Goal: Information Seeking & Learning: Learn about a topic

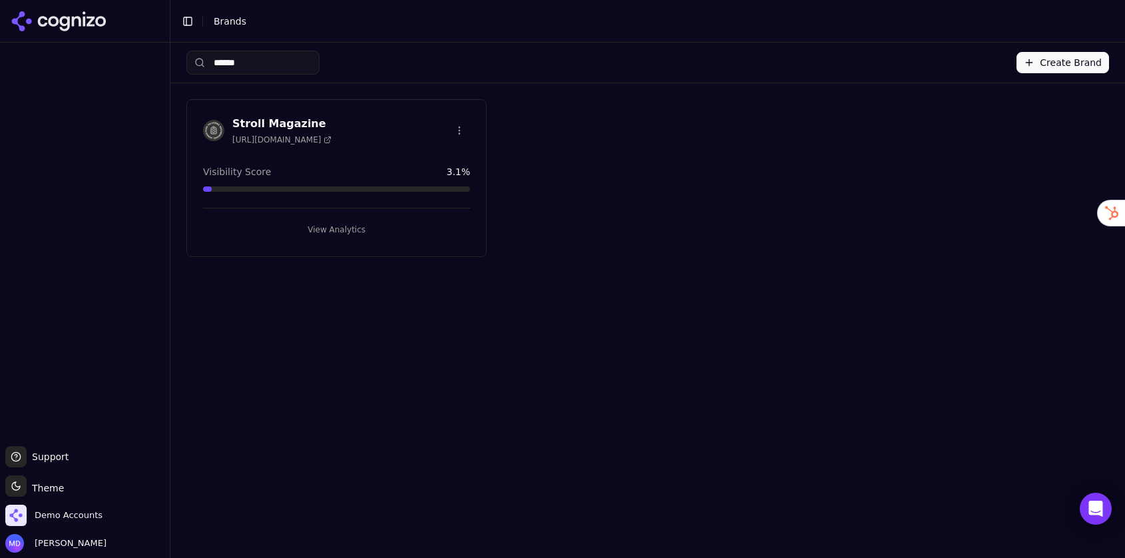
type input "******"
click at [304, 229] on button "View Analytics" at bounding box center [336, 229] width 267 height 21
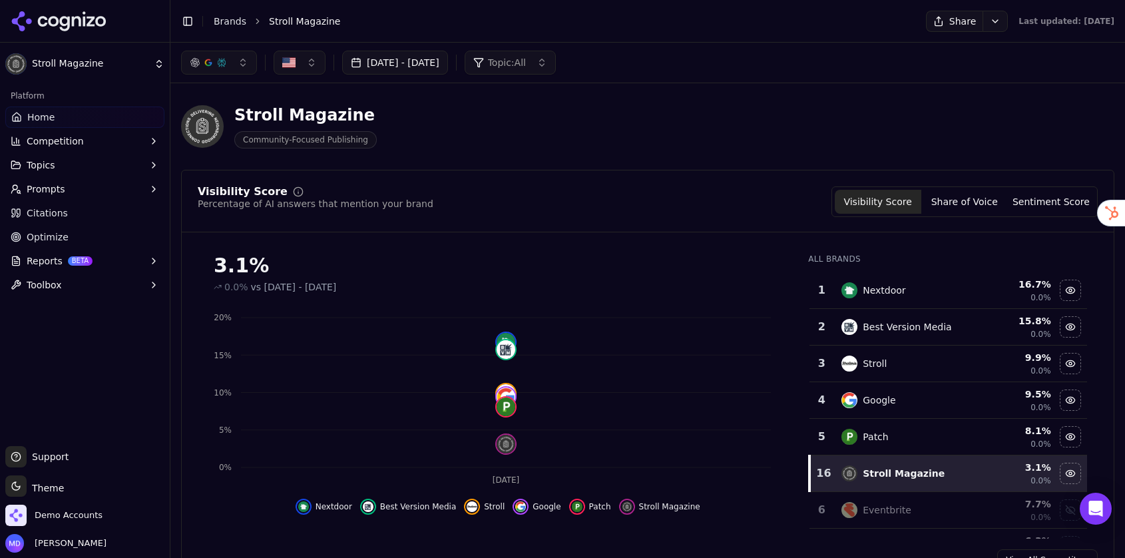
click at [57, 241] on span "Optimize" at bounding box center [48, 236] width 42 height 13
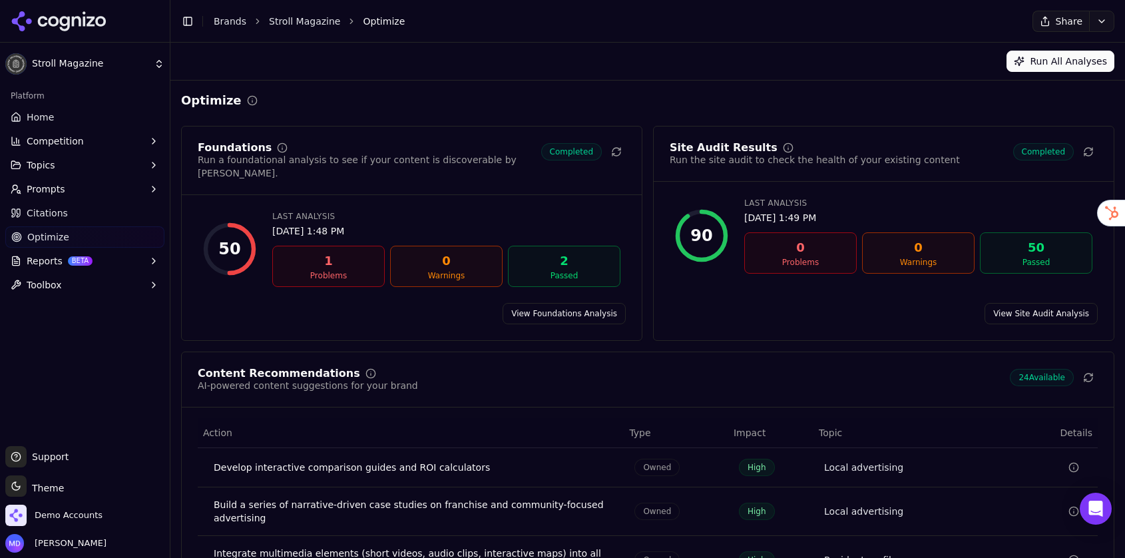
click at [63, 121] on link "Home" at bounding box center [84, 116] width 159 height 21
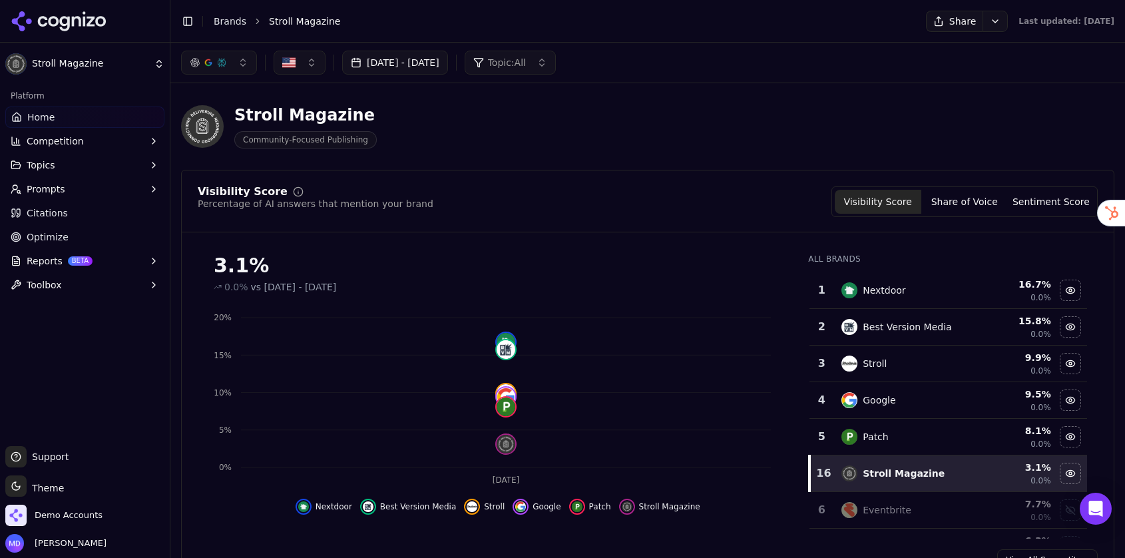
click at [85, 136] on button "Competition" at bounding box center [84, 140] width 159 height 21
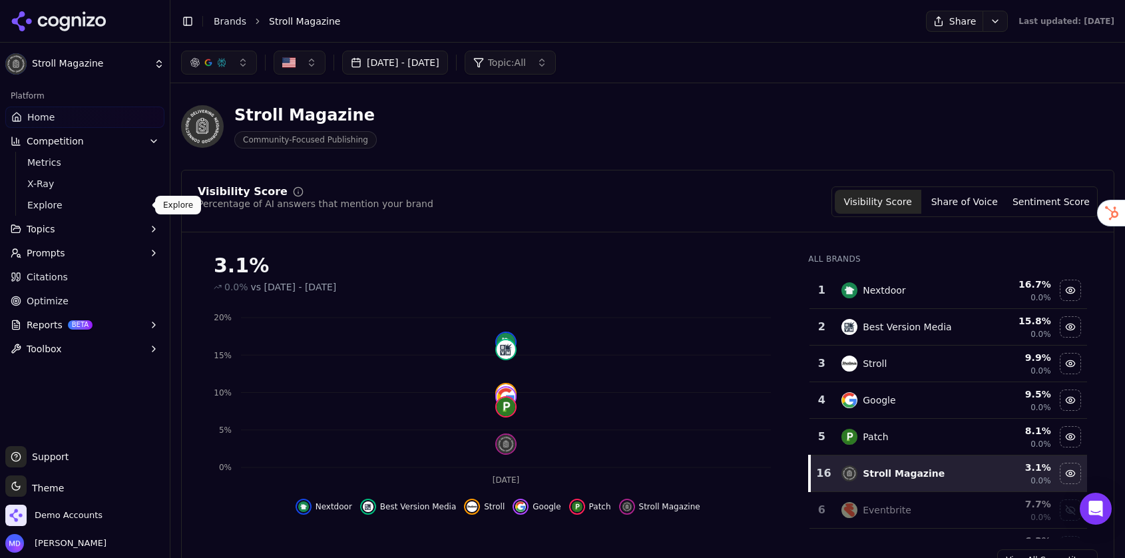
click at [59, 202] on span "Explore" at bounding box center [85, 204] width 116 height 13
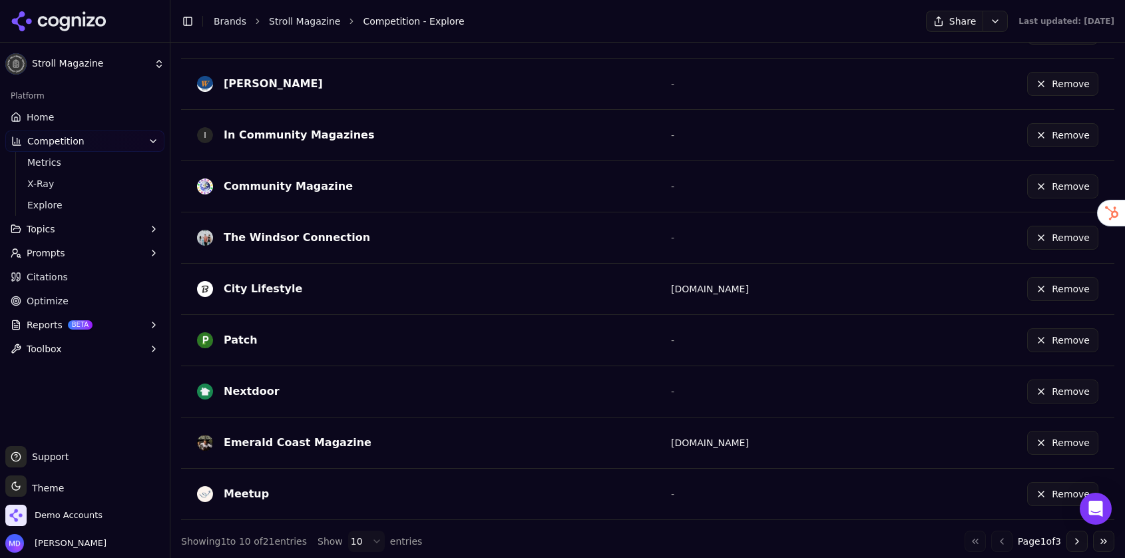
scroll to position [434, 0]
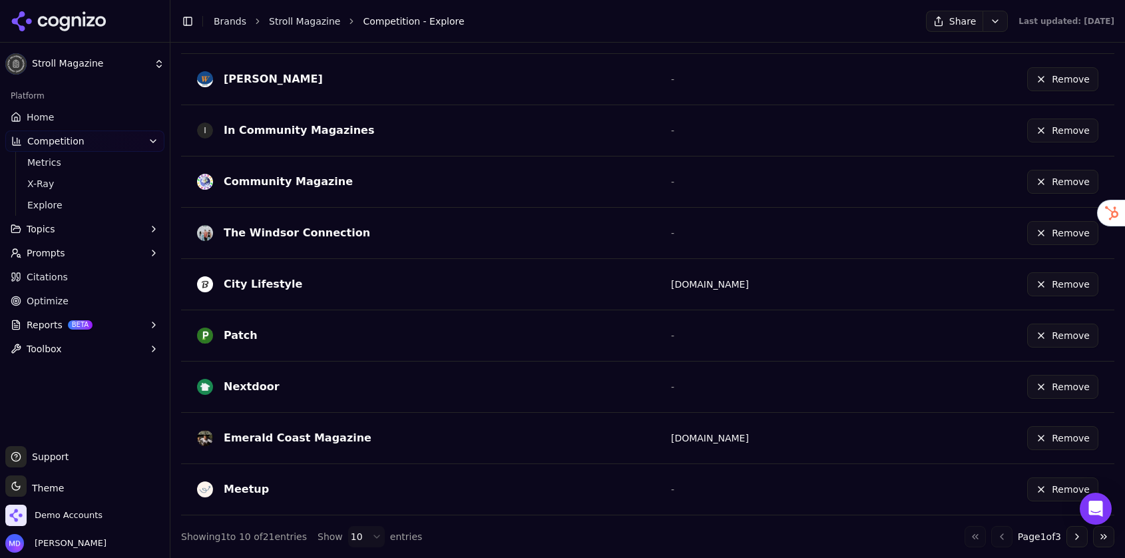
click at [1085, 542] on button "Go to next page" at bounding box center [1076, 536] width 21 height 21
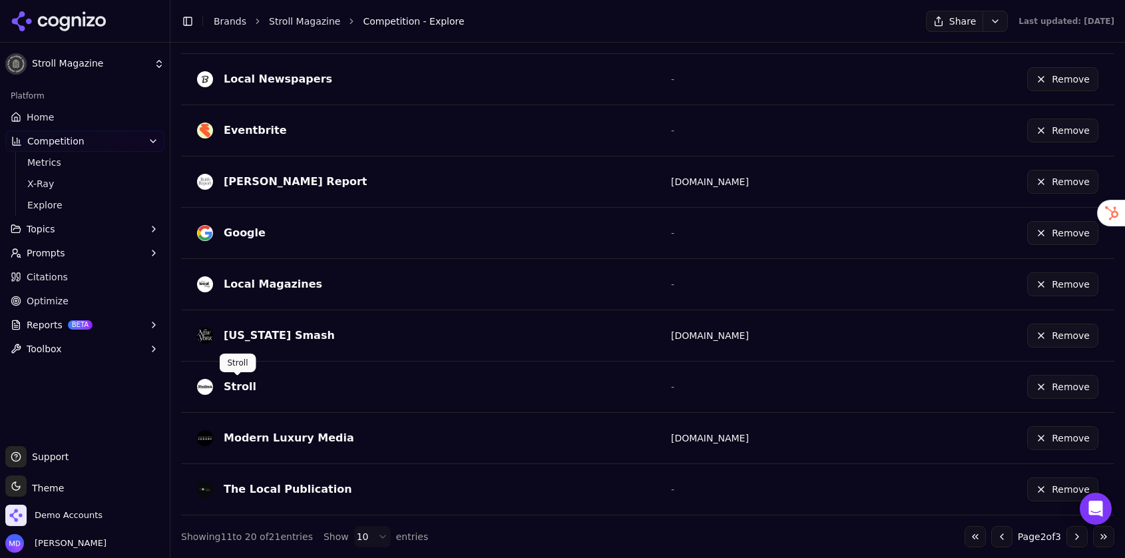
click at [242, 388] on div "Stroll" at bounding box center [240, 387] width 33 height 16
click at [206, 385] on img "Data table" at bounding box center [205, 387] width 16 height 16
click at [53, 180] on span "X-Ray" at bounding box center [85, 183] width 116 height 13
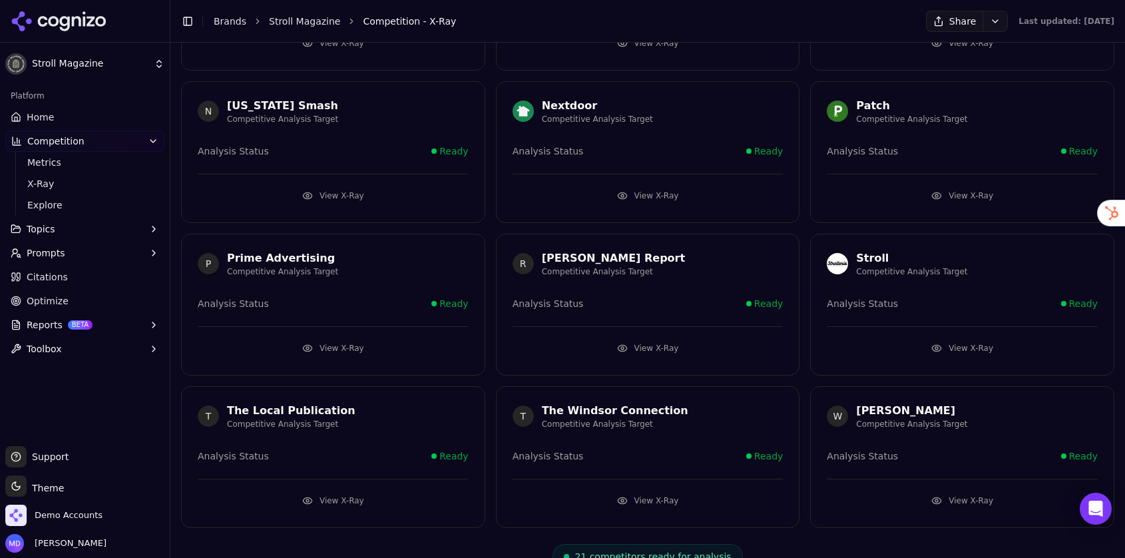
scroll to position [616, 0]
click at [46, 115] on span "Home" at bounding box center [40, 116] width 27 height 13
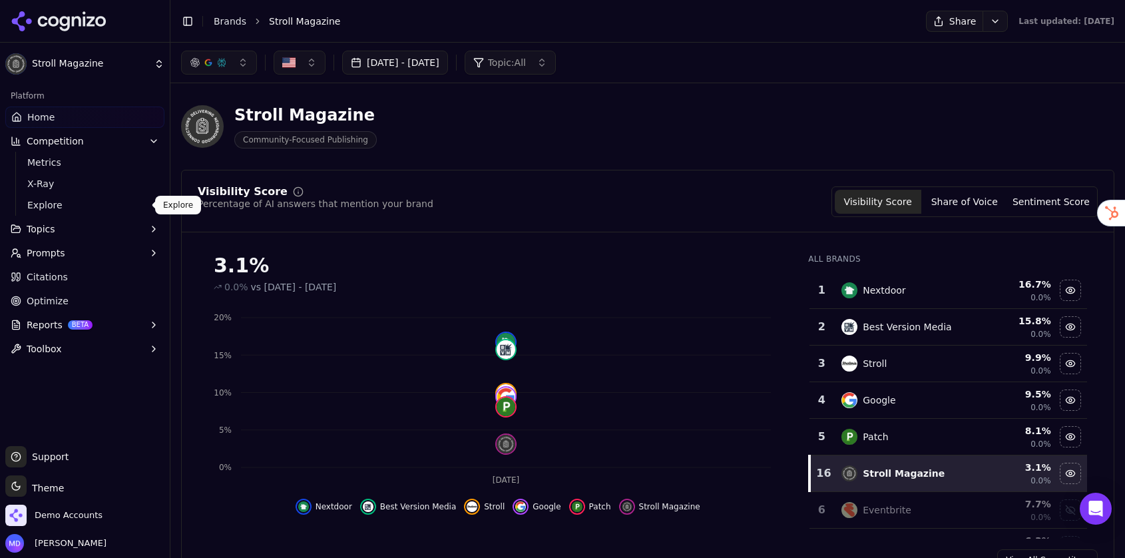
click at [69, 201] on span "Explore" at bounding box center [85, 204] width 116 height 13
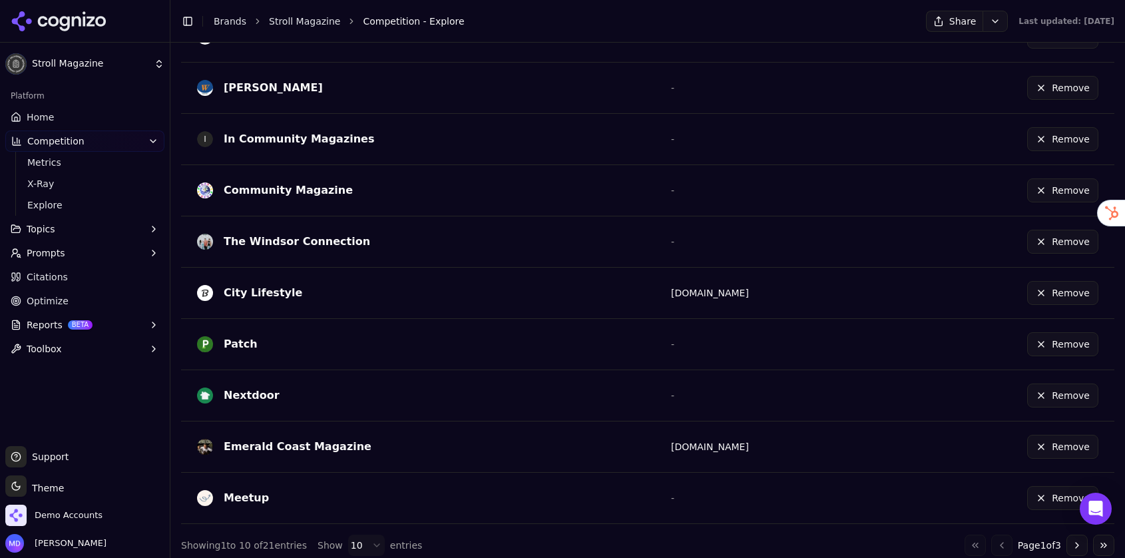
scroll to position [434, 0]
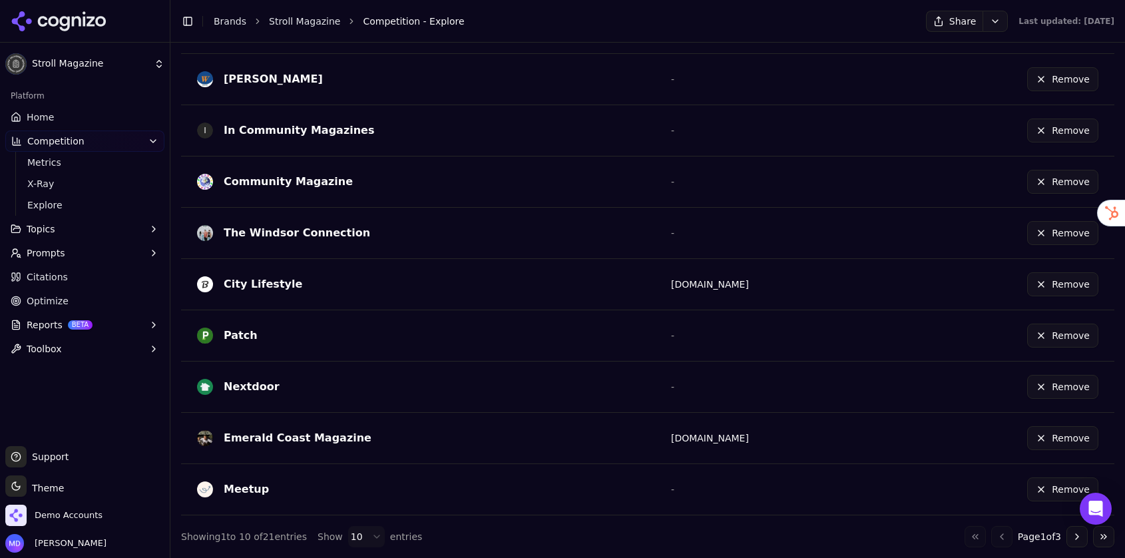
drag, startPoint x: 116, startPoint y: 115, endPoint x: 168, endPoint y: 121, distance: 52.3
click at [116, 115] on link "Home" at bounding box center [84, 116] width 159 height 21
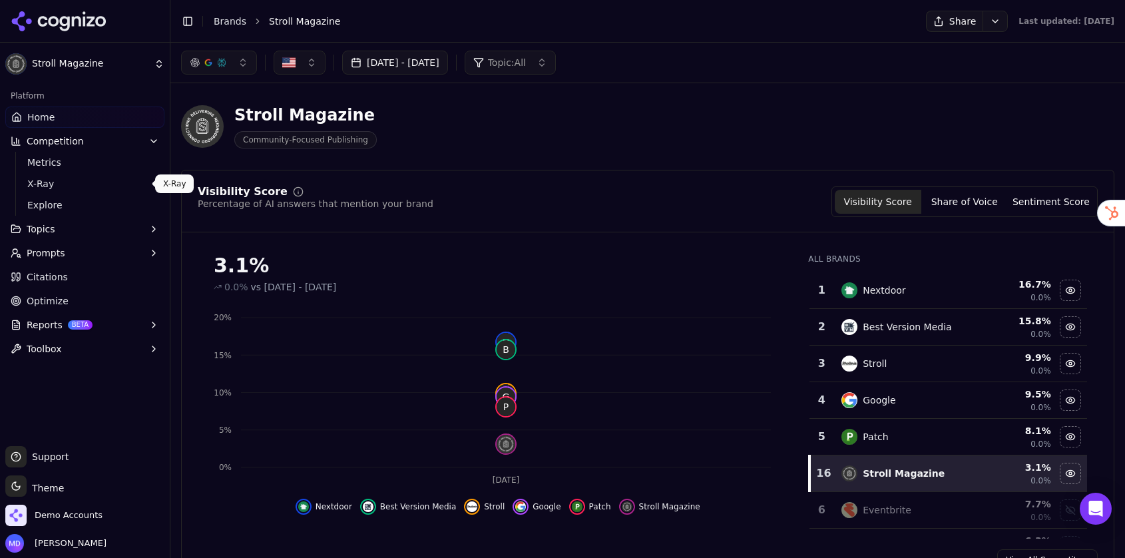
click at [91, 188] on span "X-Ray" at bounding box center [85, 183] width 116 height 13
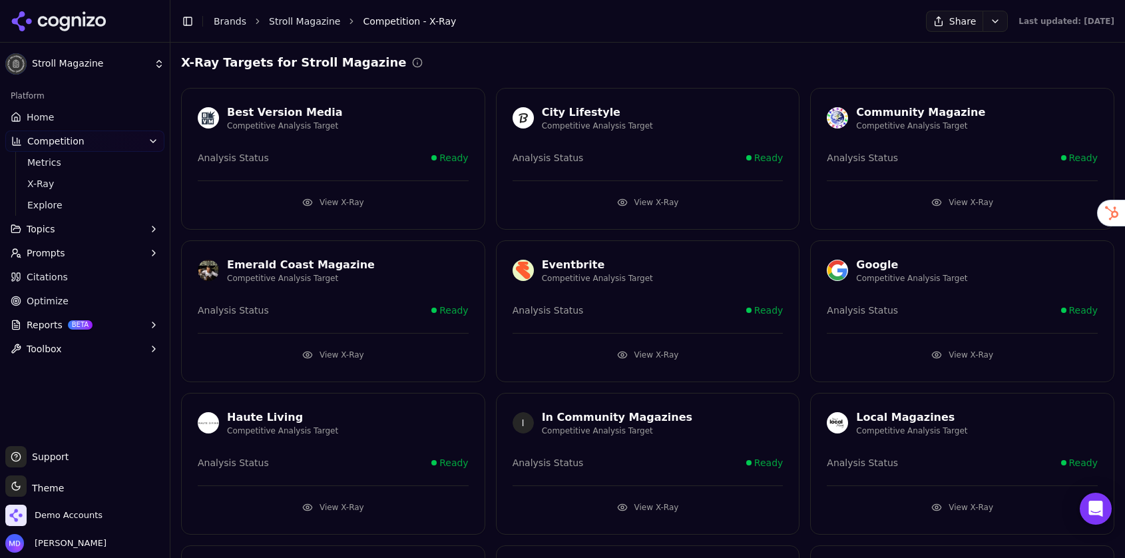
click at [7, 118] on link "Home" at bounding box center [84, 116] width 159 height 21
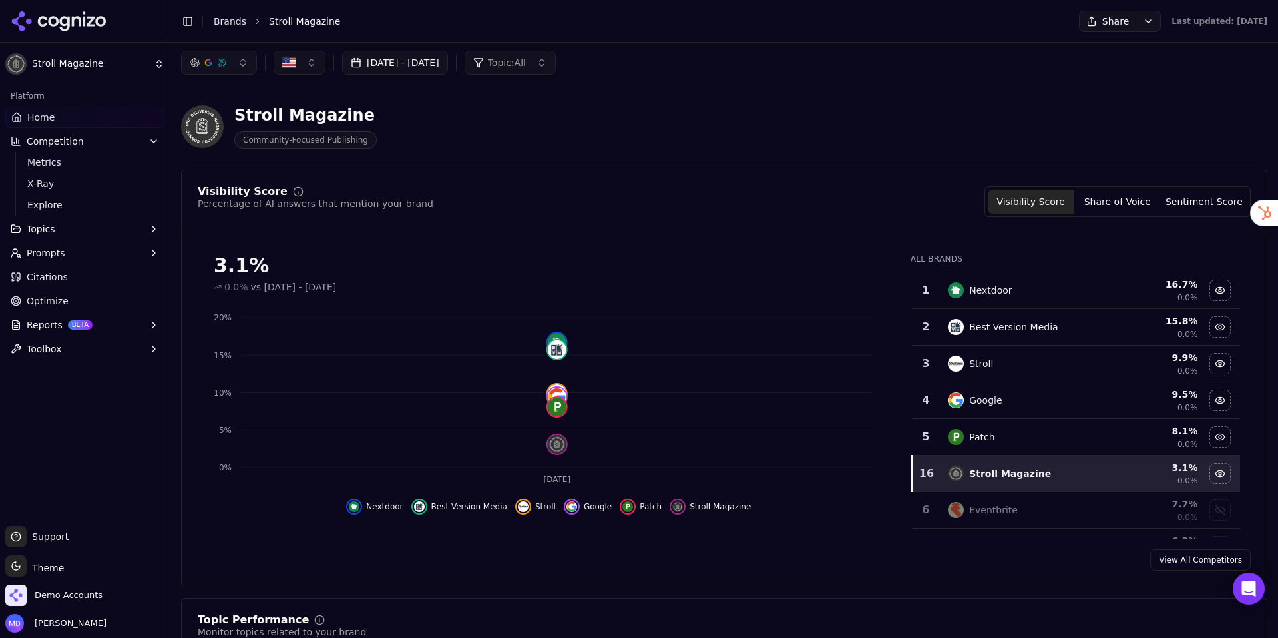
click at [1124, 198] on button "Sentiment Score" at bounding box center [1204, 202] width 87 height 24
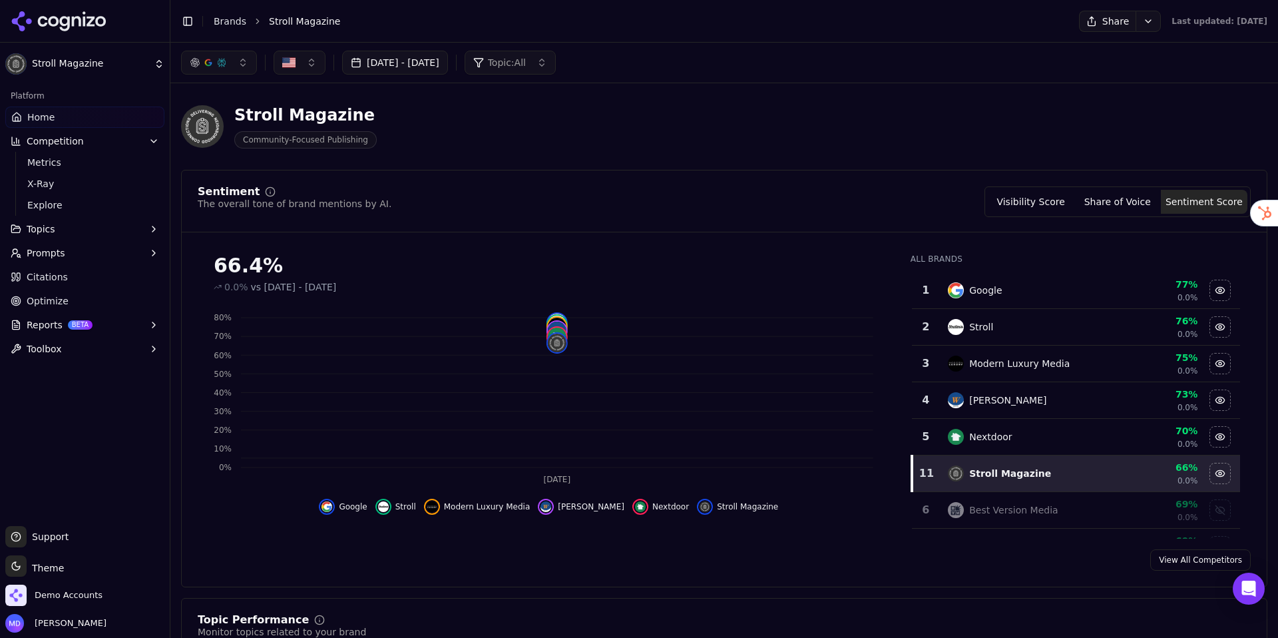
click at [1001, 201] on button "Visibility Score" at bounding box center [1031, 202] width 87 height 24
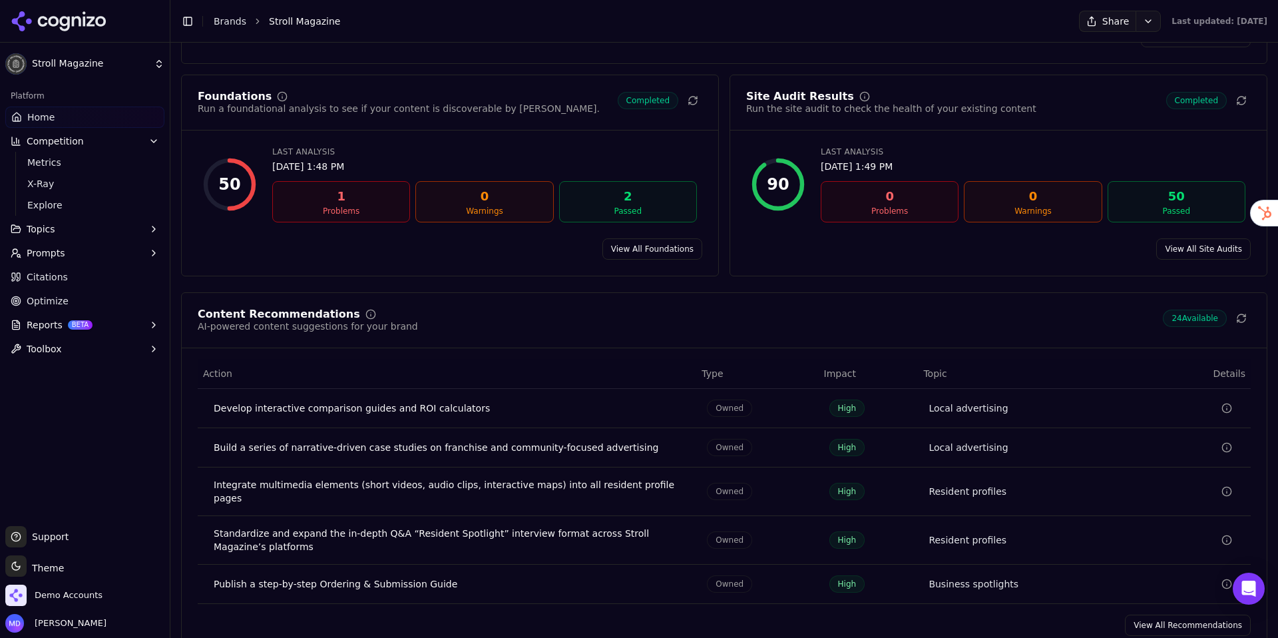
scroll to position [1823, 0]
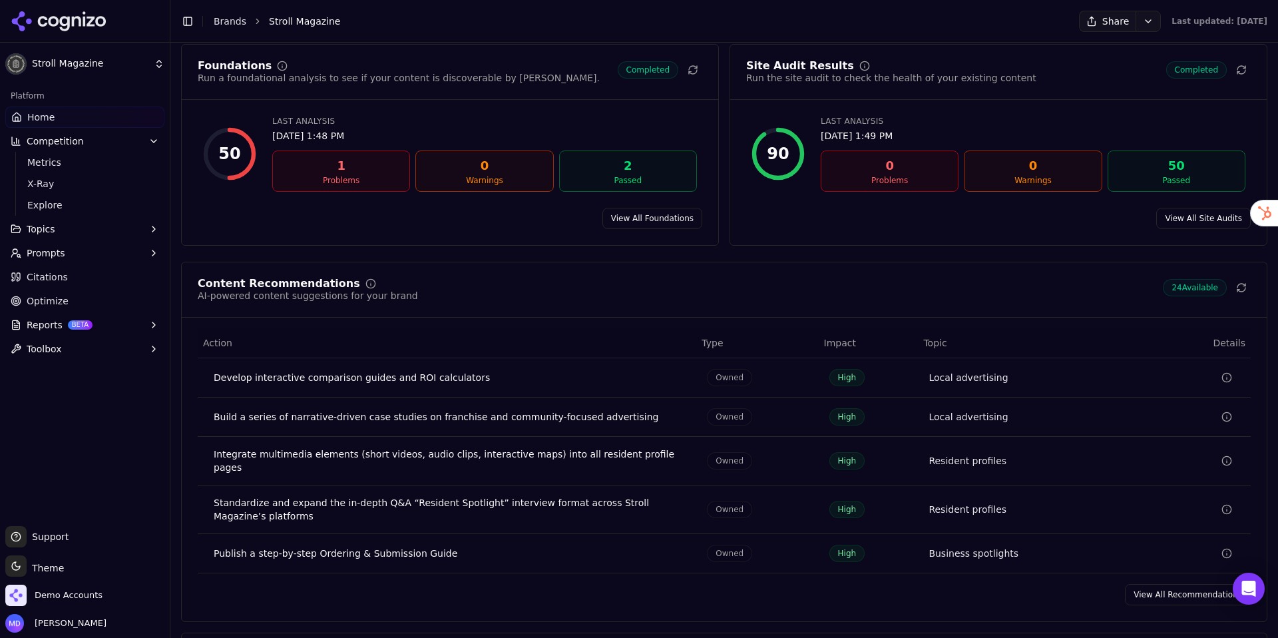
drag, startPoint x: 1185, startPoint y: 598, endPoint x: 1170, endPoint y: 595, distance: 14.9
click at [1124, 557] on link "View All Recommendations" at bounding box center [1188, 594] width 126 height 21
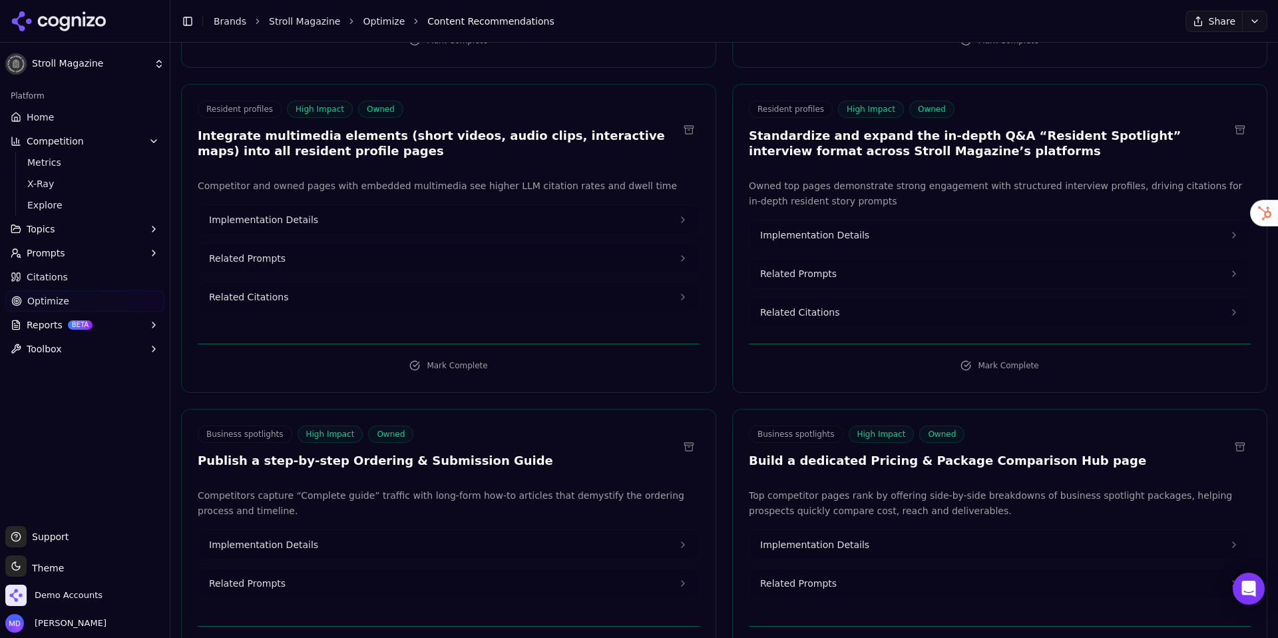
scroll to position [400, 0]
click at [349, 204] on button "Implementation Details" at bounding box center [448, 218] width 501 height 29
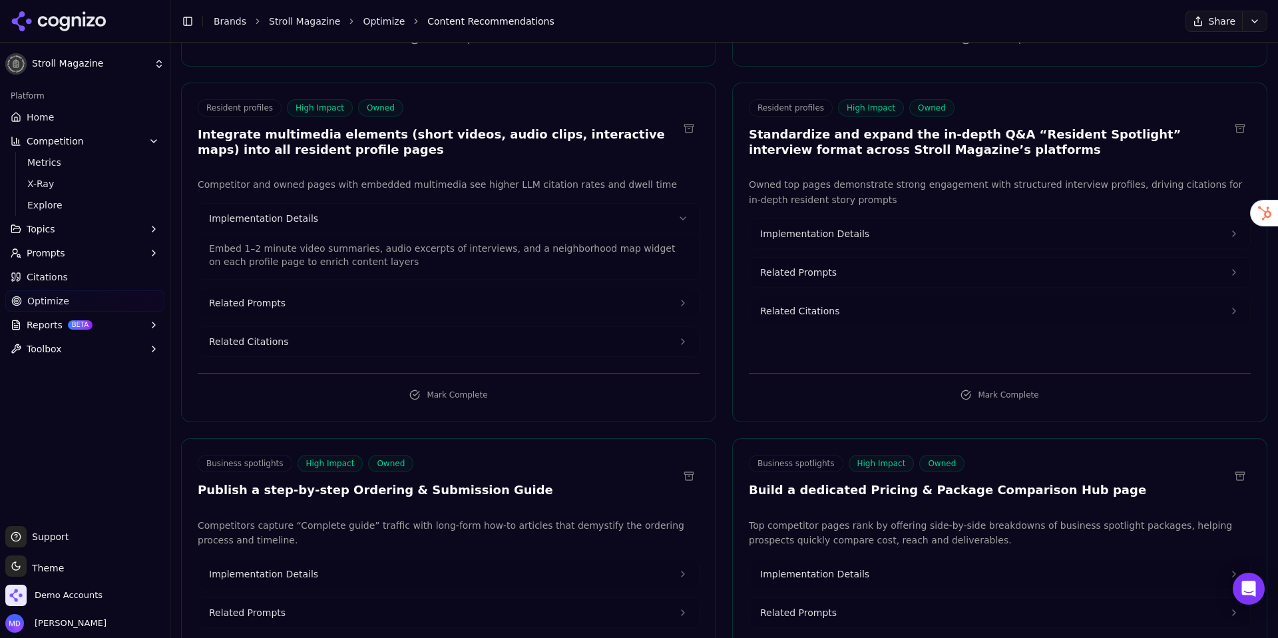
click at [429, 288] on button "Related Prompts" at bounding box center [448, 302] width 501 height 29
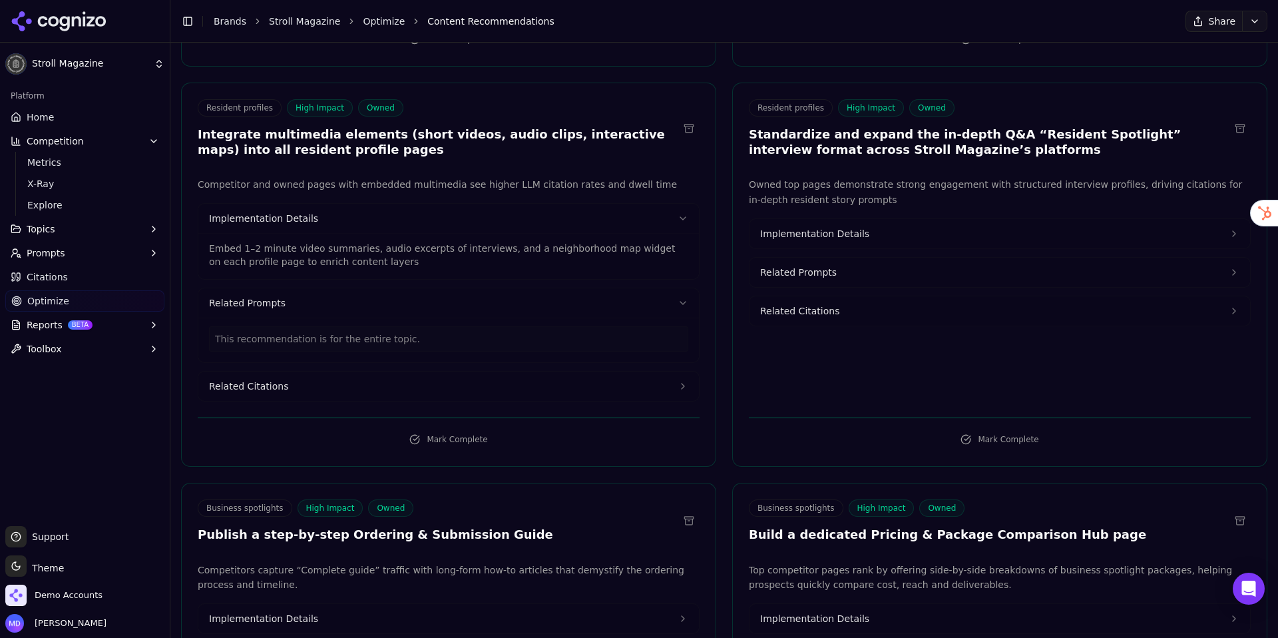
click at [344, 372] on button "Related Citations" at bounding box center [448, 385] width 501 height 29
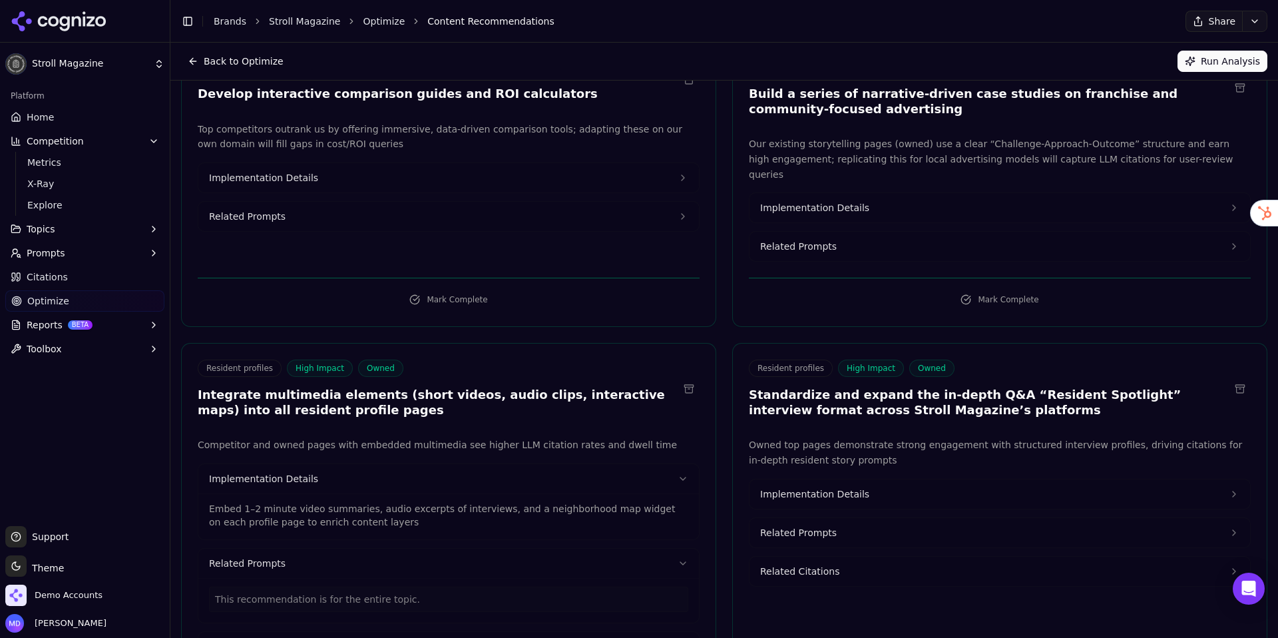
scroll to position [0, 0]
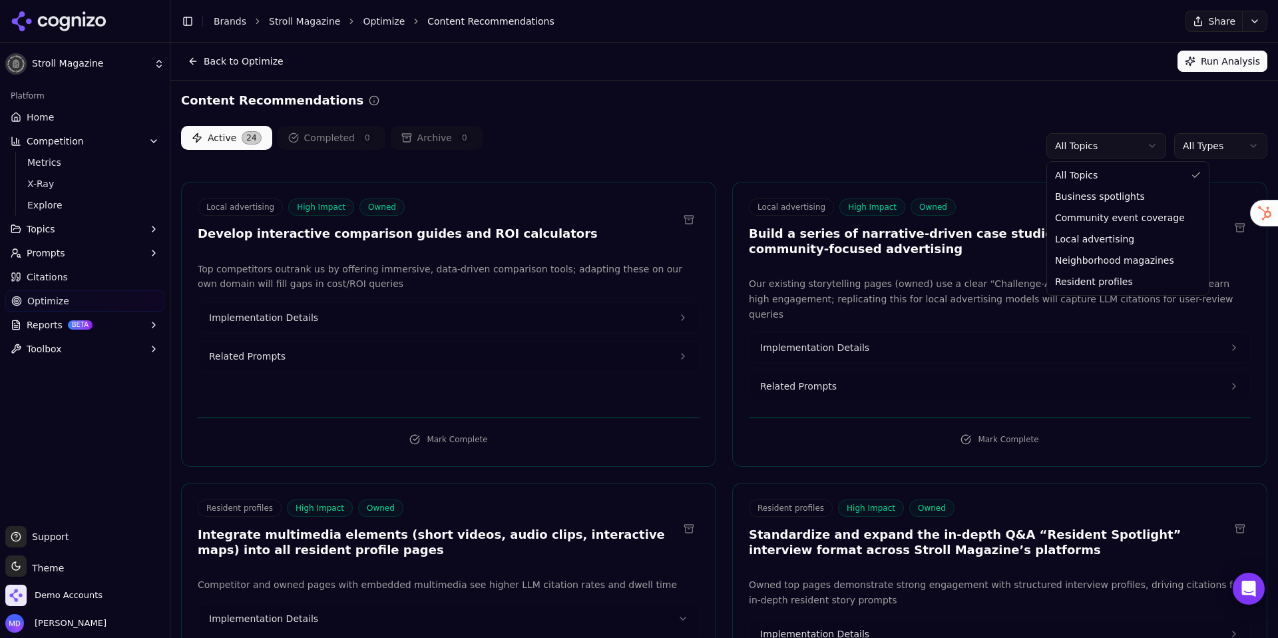
click at [1084, 155] on html "Stroll Magazine Platform Home Competition Metrics X-Ray Explore Topics Prompts …" at bounding box center [639, 319] width 1278 height 638
click at [1124, 152] on html "Stroll Magazine Platform Home Competition Metrics X-Ray Explore Topics Prompts …" at bounding box center [639, 319] width 1278 height 638
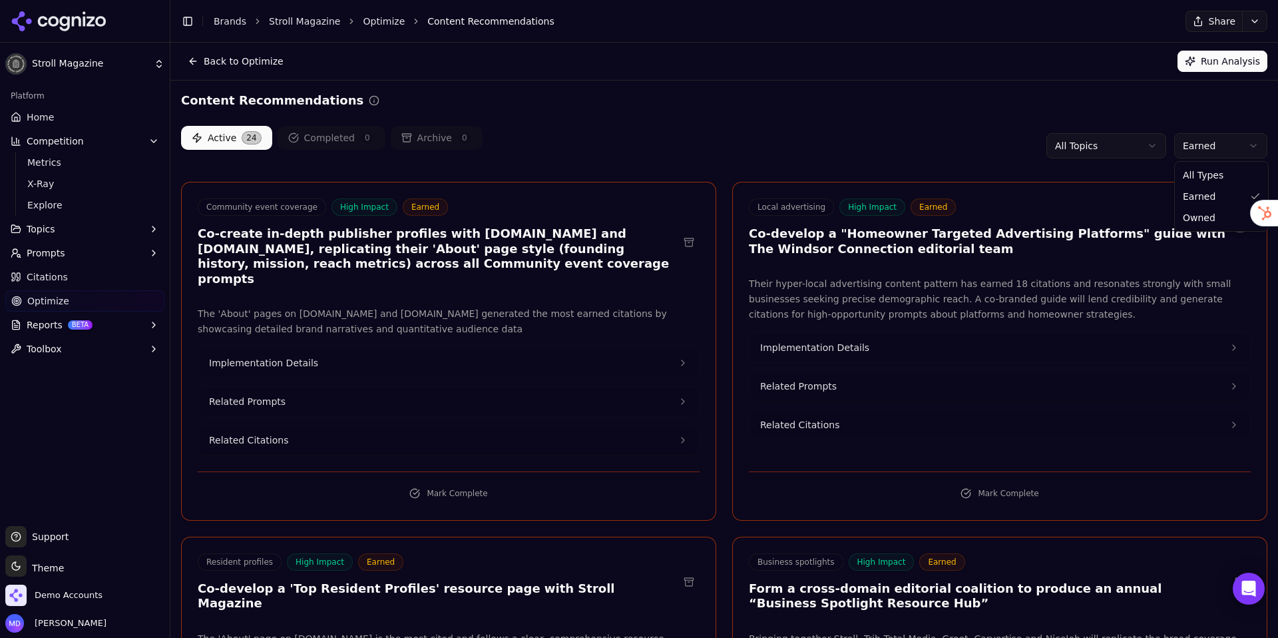
click at [1124, 145] on html "Stroll Magazine Platform Home Competition Metrics X-Ray Explore Topics Prompts …" at bounding box center [639, 319] width 1278 height 638
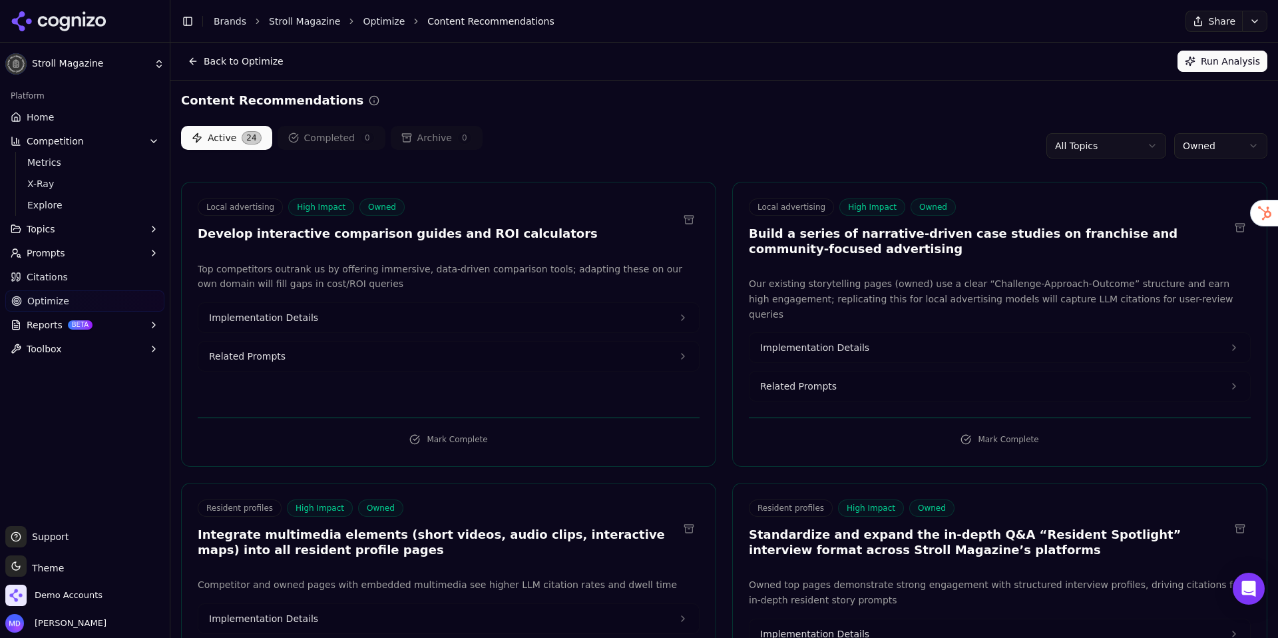
click at [69, 124] on link "Home" at bounding box center [84, 116] width 159 height 21
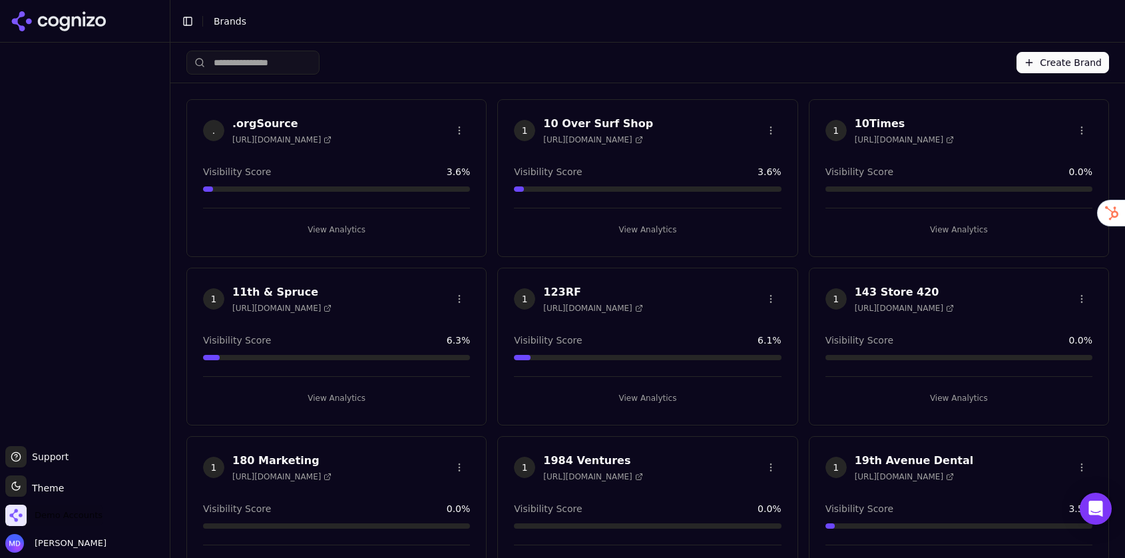
click at [81, 518] on span "Demo Accounts" at bounding box center [69, 515] width 68 height 12
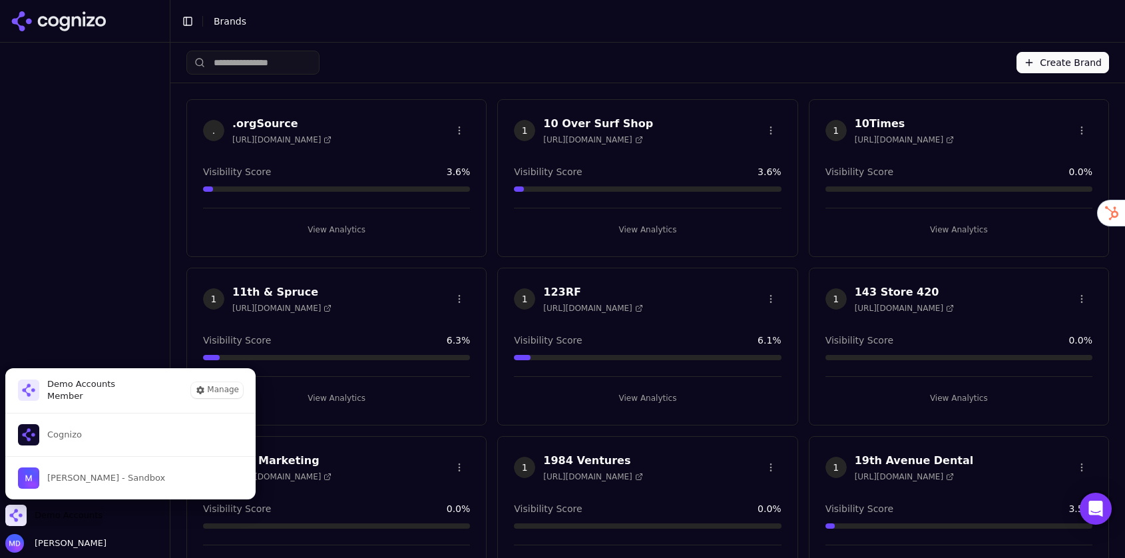
click at [80, 441] on span "Cognizo" at bounding box center [50, 434] width 64 height 21
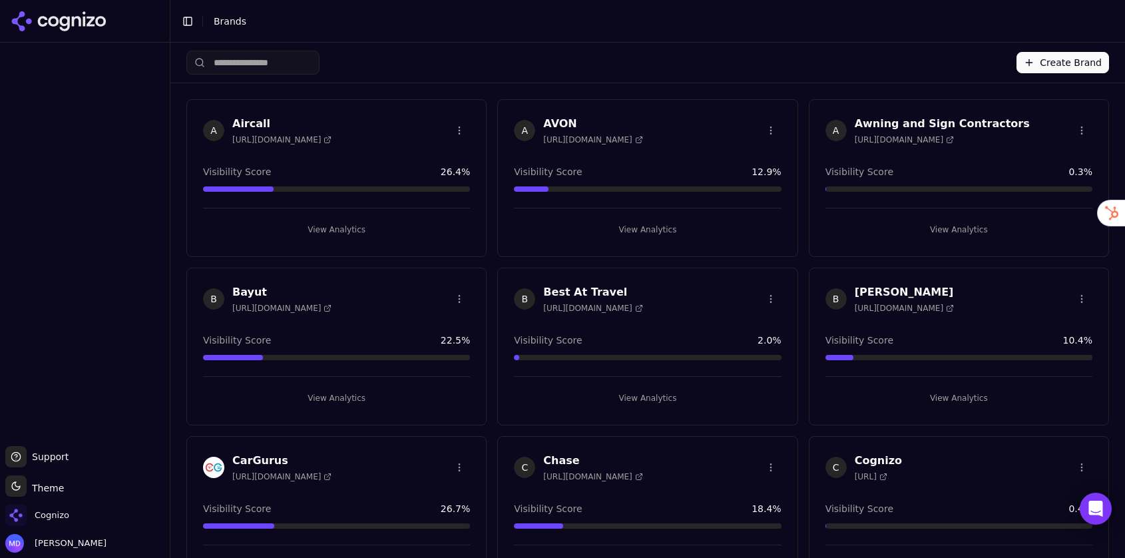
click at [287, 63] on input "search" at bounding box center [252, 63] width 133 height 24
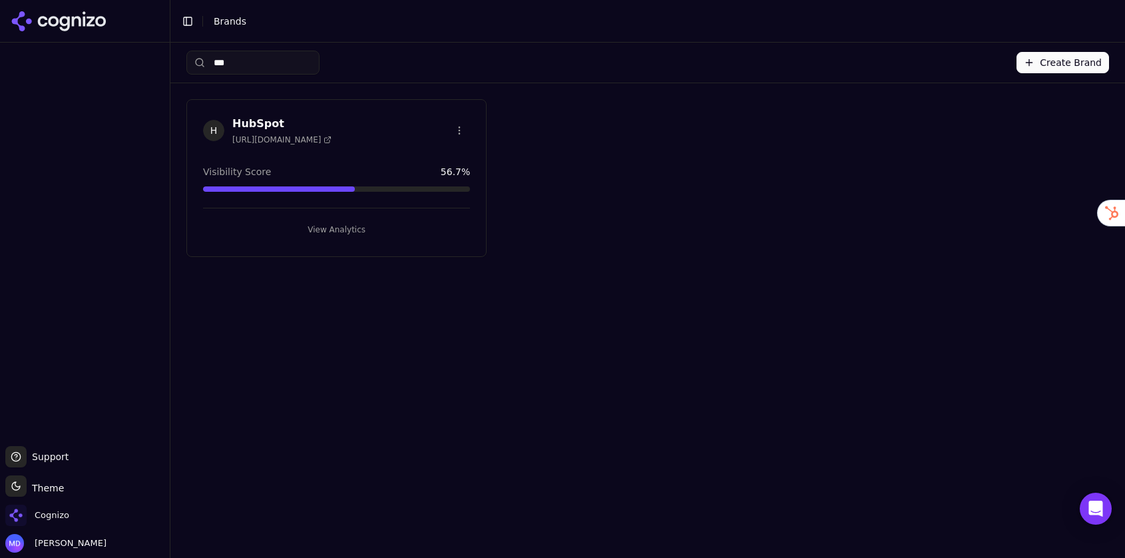
type input "***"
click at [327, 224] on button "View Analytics" at bounding box center [336, 229] width 267 height 21
